Goal: Task Accomplishment & Management: Complete application form

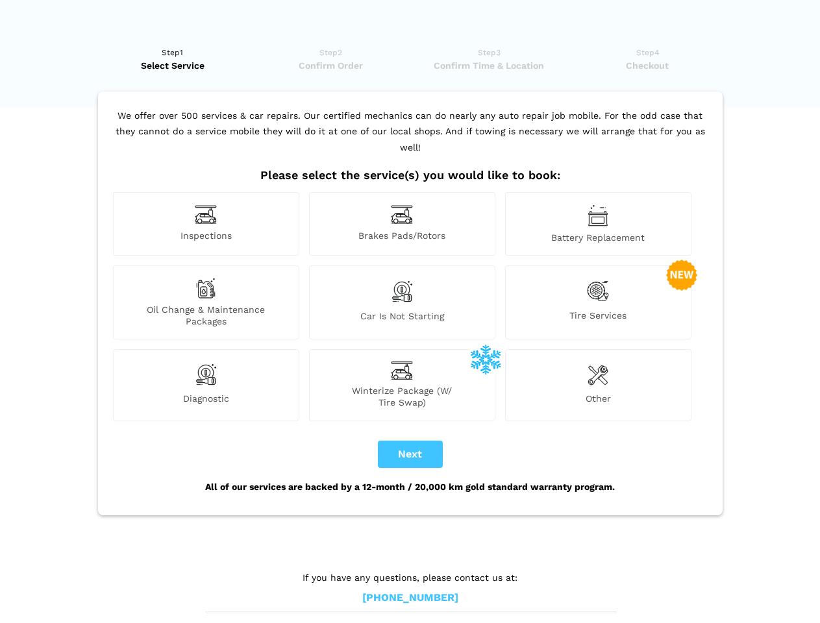
click at [206, 224] on img at bounding box center [206, 214] width 22 height 20
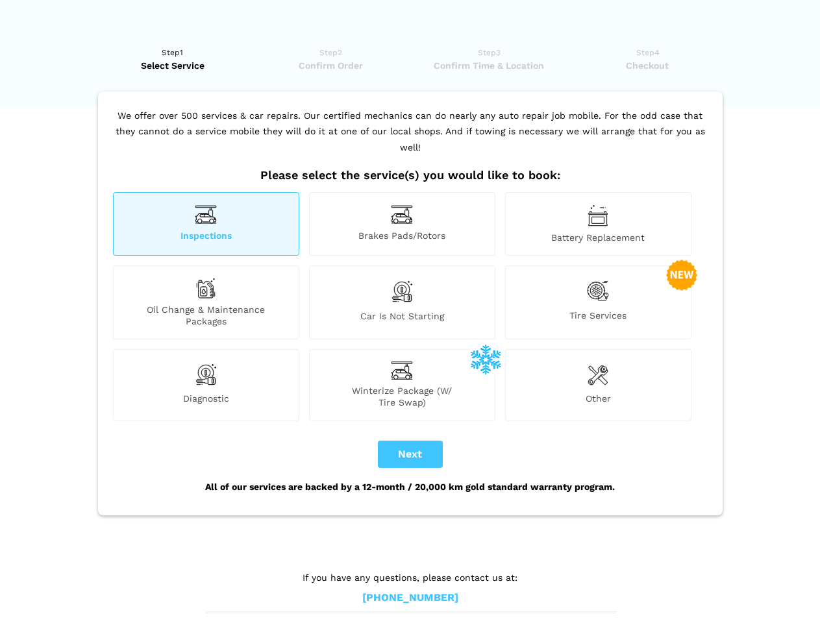
click at [402, 224] on img at bounding box center [402, 214] width 22 height 20
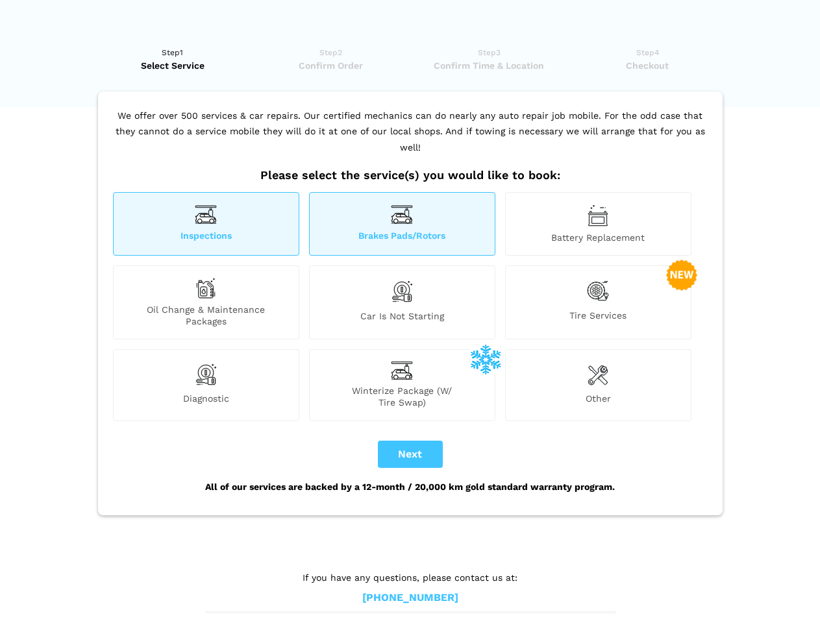
click at [598, 224] on img at bounding box center [597, 215] width 21 height 22
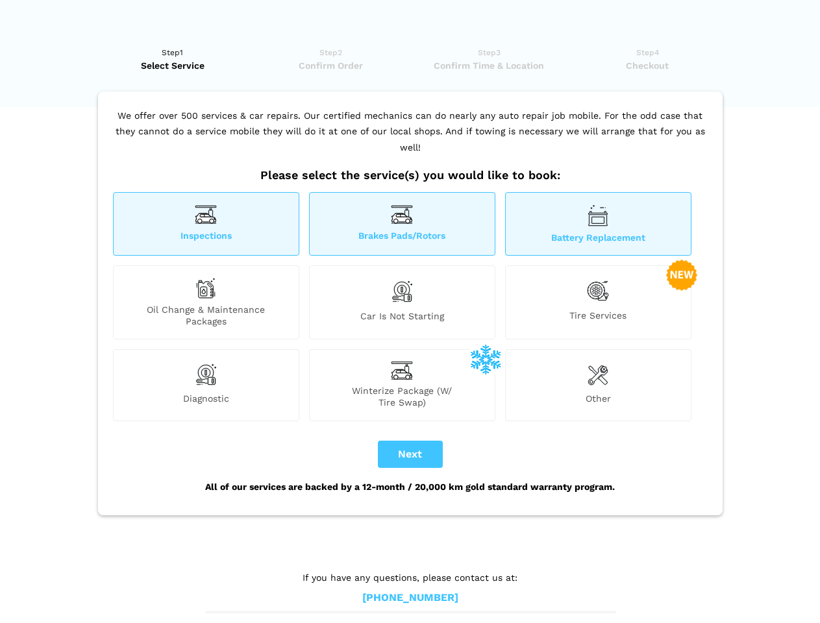
click at [206, 302] on div "Oil Change & Maintenance Packages" at bounding box center [206, 302] width 186 height 74
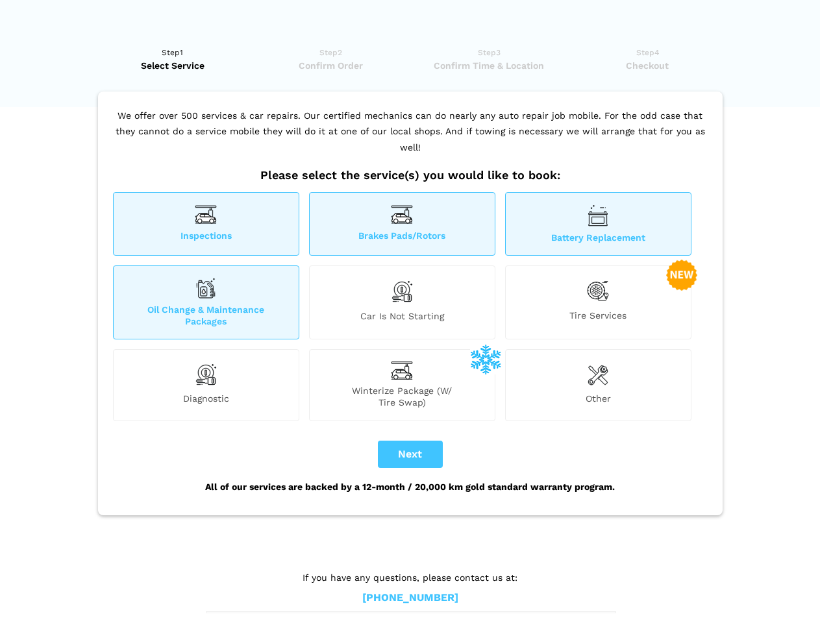
click at [402, 302] on img at bounding box center [402, 291] width 22 height 27
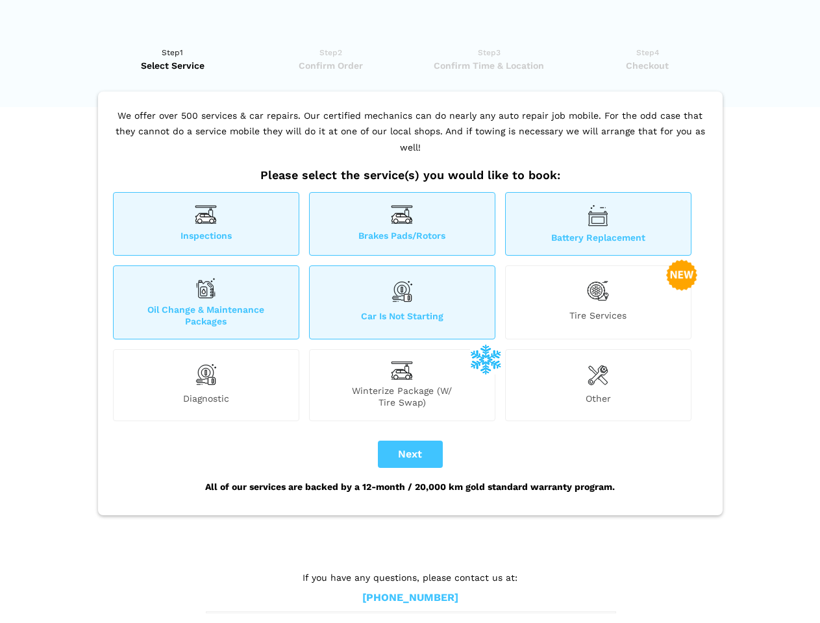
click at [598, 302] on img at bounding box center [598, 291] width 22 height 27
click at [206, 385] on img at bounding box center [206, 375] width 22 height 26
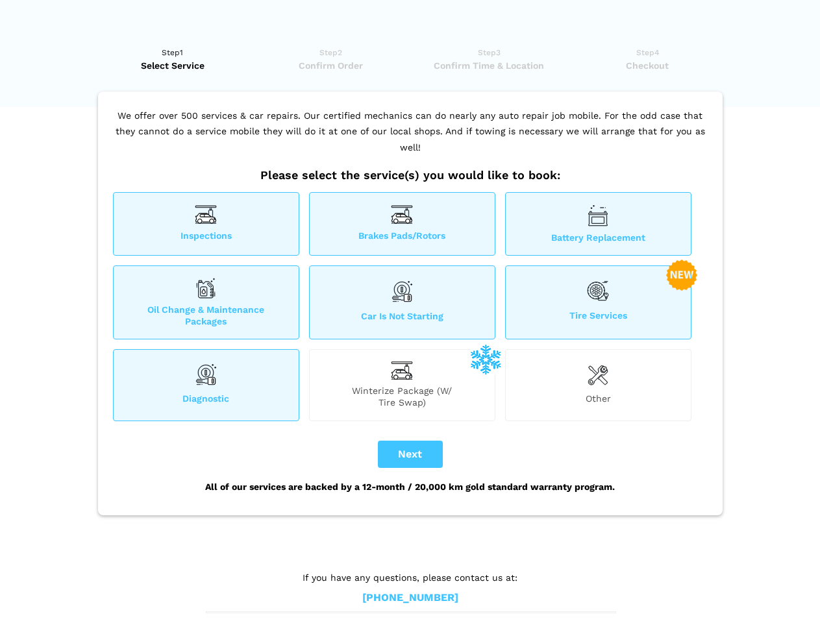
click at [402, 385] on span "Winterize Package (W/ Tire Swap)" at bounding box center [402, 396] width 185 height 23
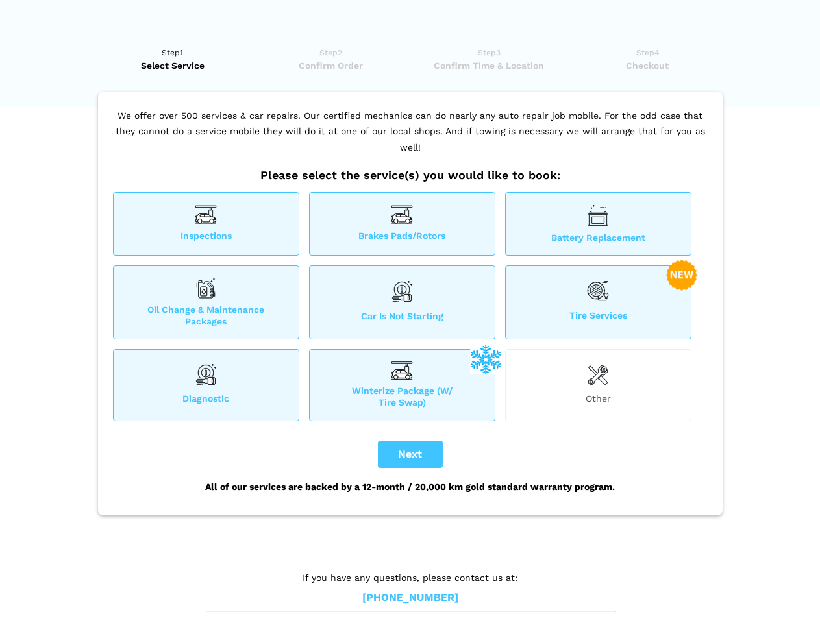
click at [598, 385] on img at bounding box center [597, 375] width 21 height 26
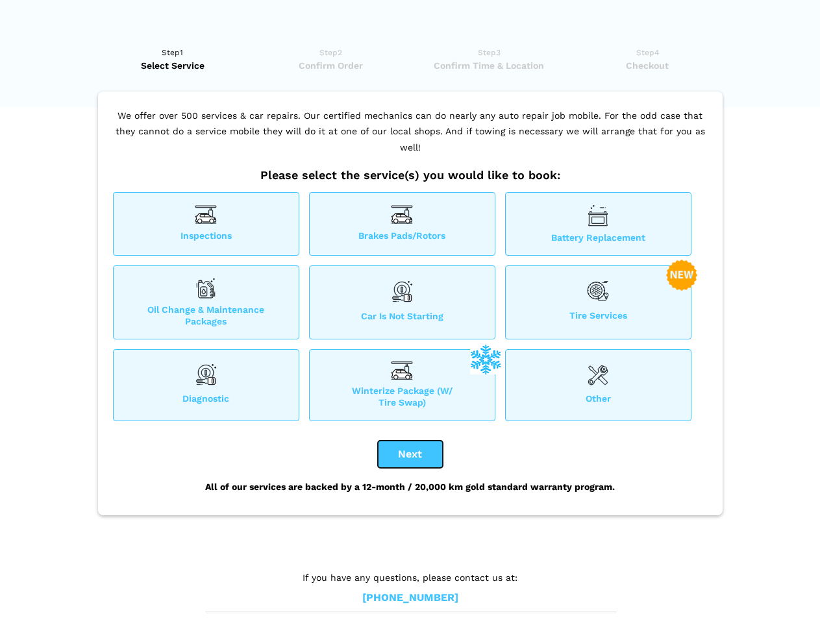
click at [410, 454] on button "Next" at bounding box center [410, 454] width 65 height 27
checkbox input "true"
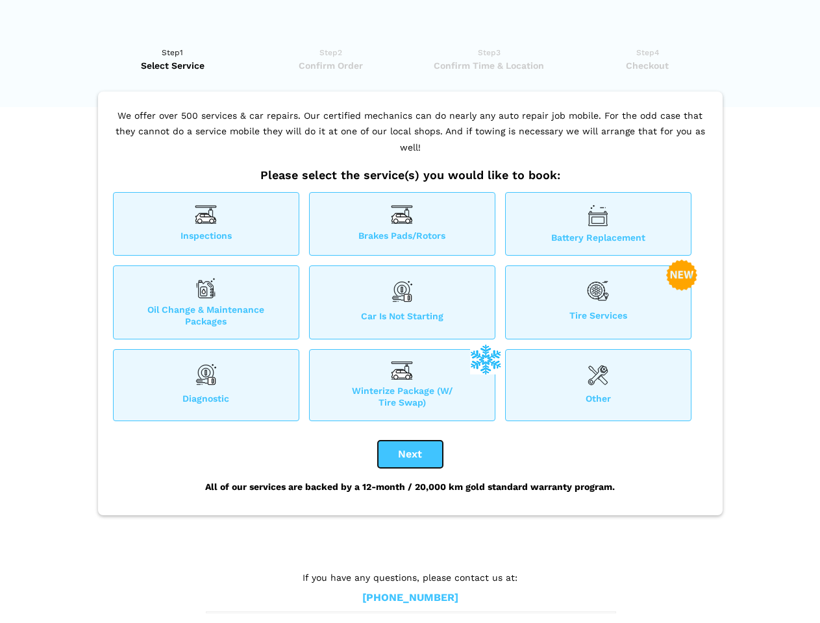
checkbox input "true"
